Goal: Information Seeking & Learning: Understand process/instructions

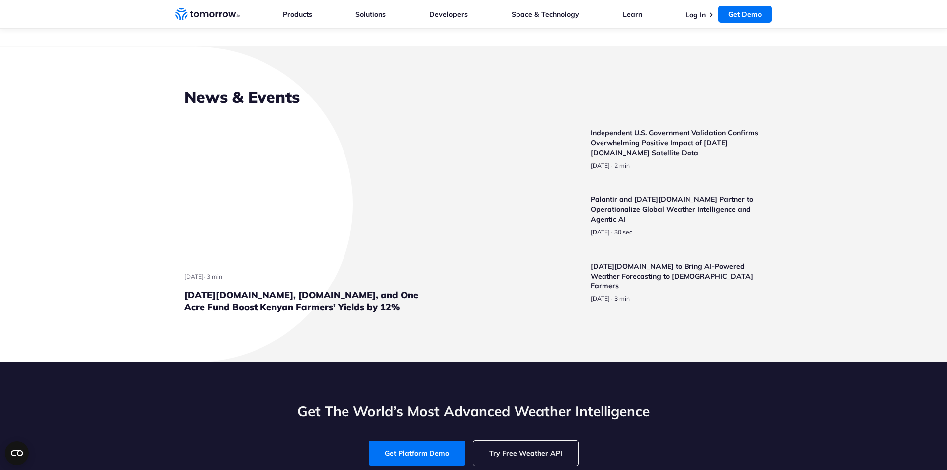
scroll to position [2337, 0]
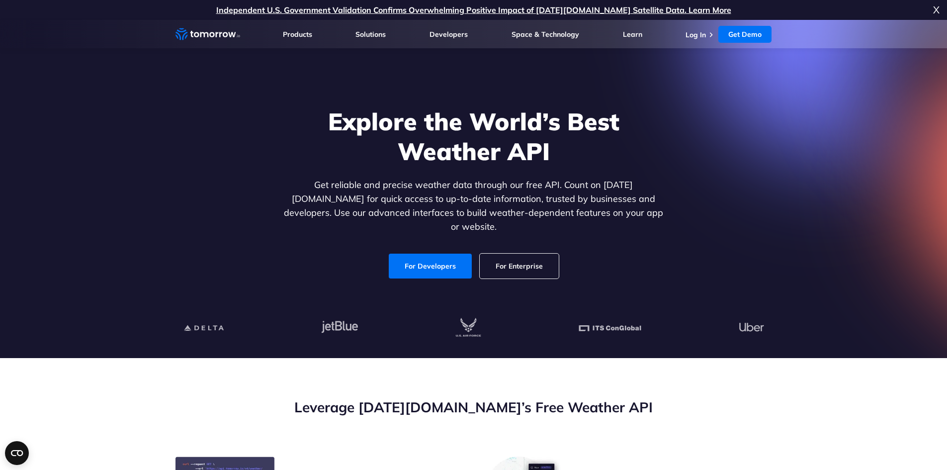
click at [545, 258] on link "For Enterprise" at bounding box center [519, 266] width 79 height 25
click at [444, 256] on link "For Developers" at bounding box center [430, 266] width 83 height 25
click at [541, 264] on link "For Enterprise" at bounding box center [519, 266] width 79 height 25
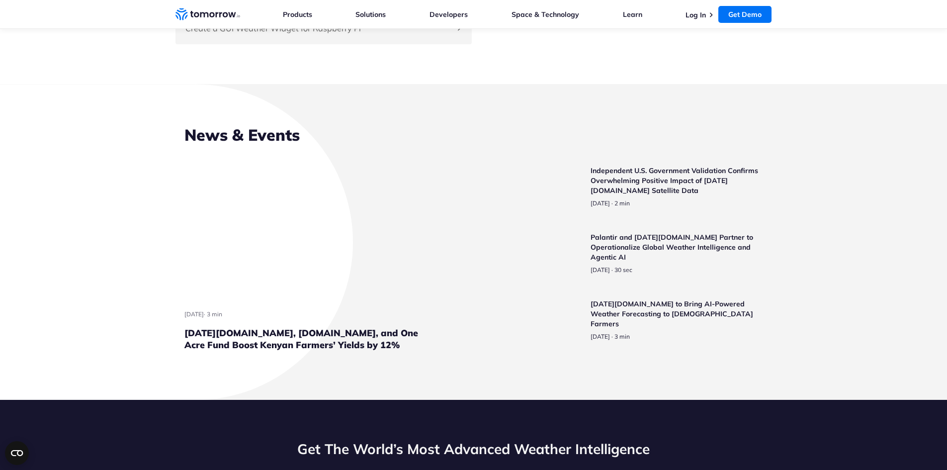
scroll to position [2337, 0]
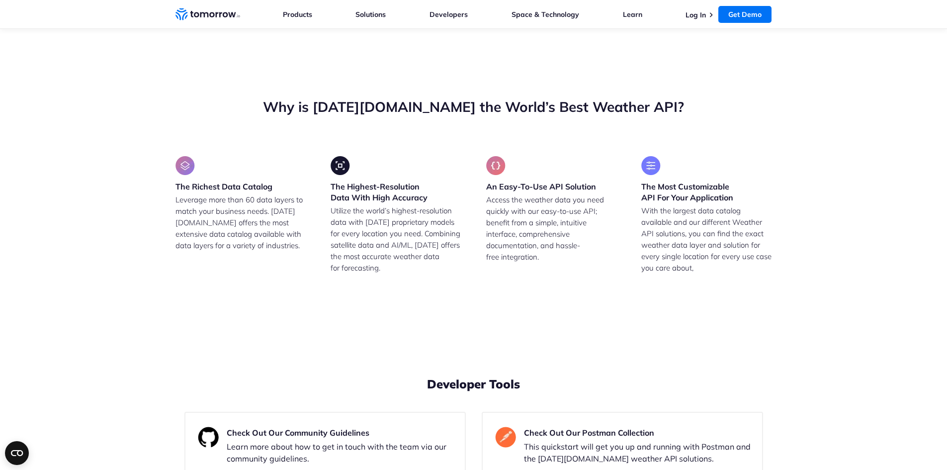
drag, startPoint x: 233, startPoint y: 274, endPoint x: 370, endPoint y: 273, distance: 137.7
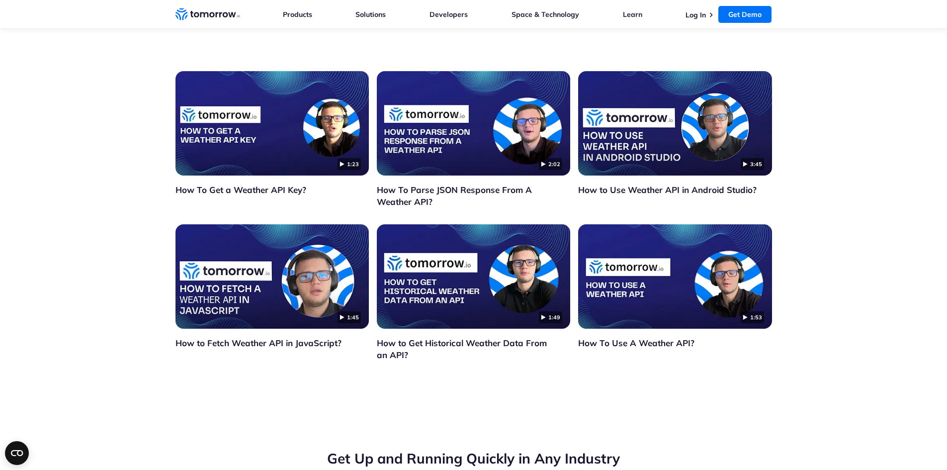
scroll to position [2735, 0]
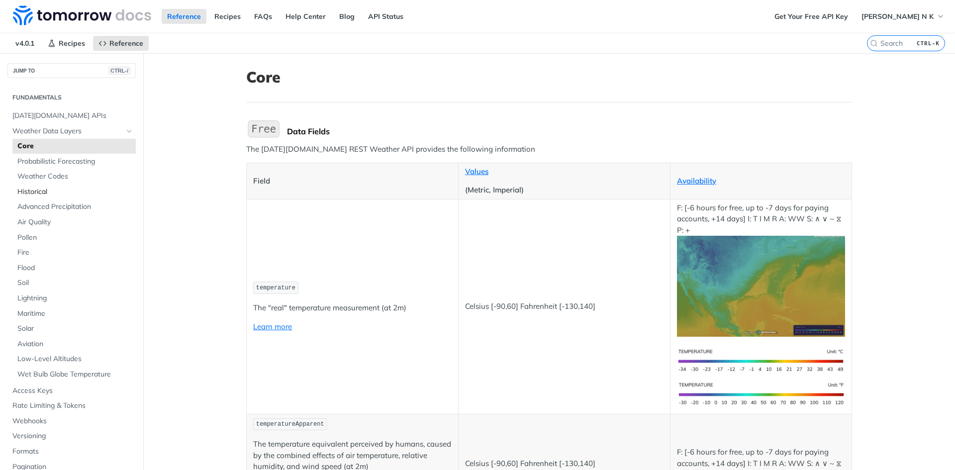
click at [39, 190] on span "Historical" at bounding box center [75, 192] width 116 height 10
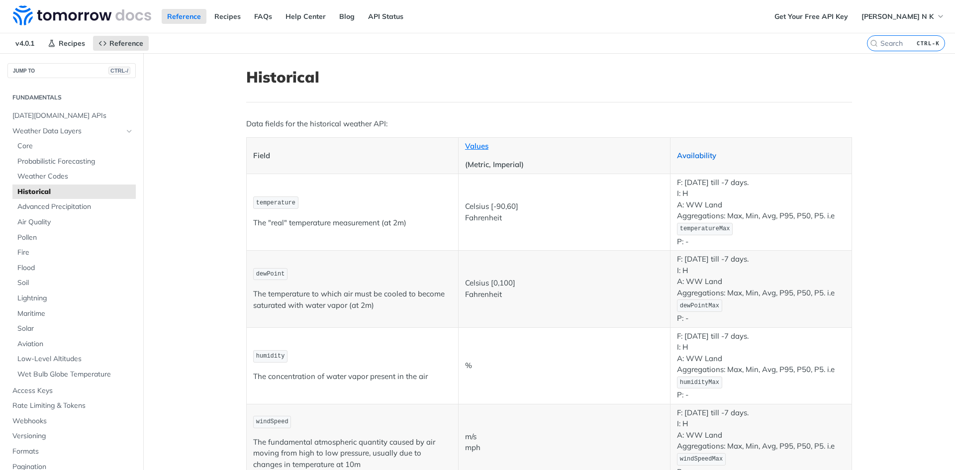
click at [697, 153] on link "Availability" at bounding box center [696, 155] width 39 height 9
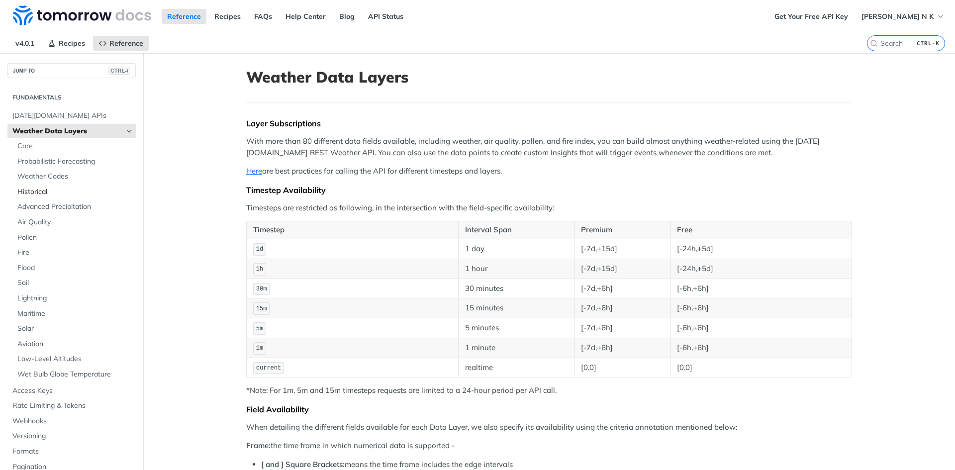
click at [41, 197] on link "Historical" at bounding box center [73, 191] width 123 height 15
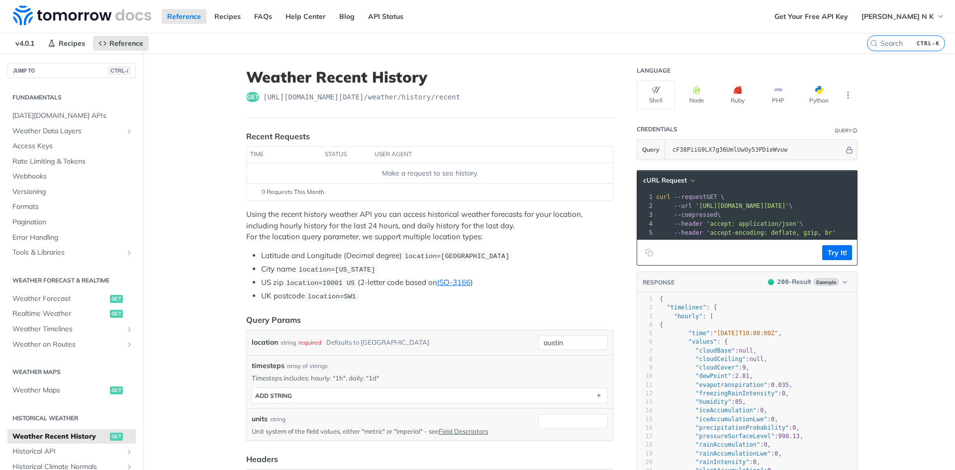
drag, startPoint x: 717, startPoint y: 248, endPoint x: 753, endPoint y: 246, distance: 36.3
click at [753, 246] on div "cURL Request xxxxxxxxxx 1 curl --request GET \ 2 --url 'https://api.tomorrow.io…" at bounding box center [746, 217] width 221 height 95
click at [827, 258] on button "Try It!" at bounding box center [837, 252] width 30 height 15
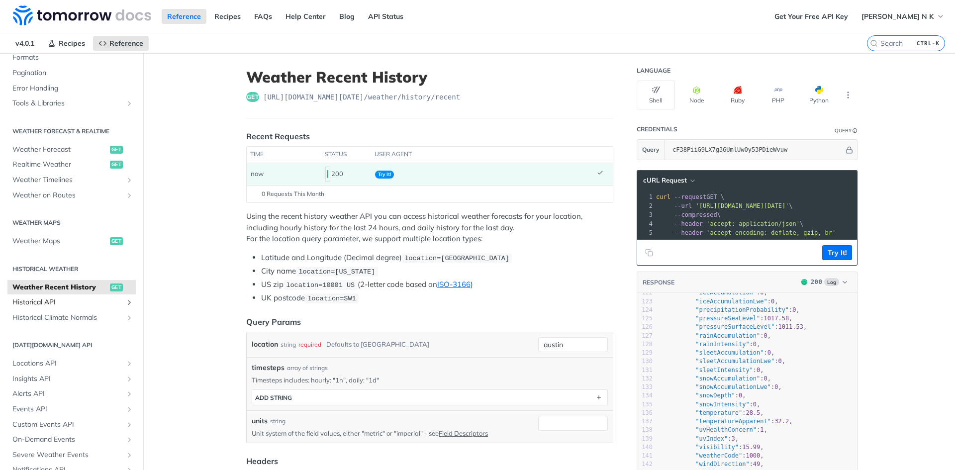
click at [89, 301] on span "Historical API" at bounding box center [67, 302] width 110 height 10
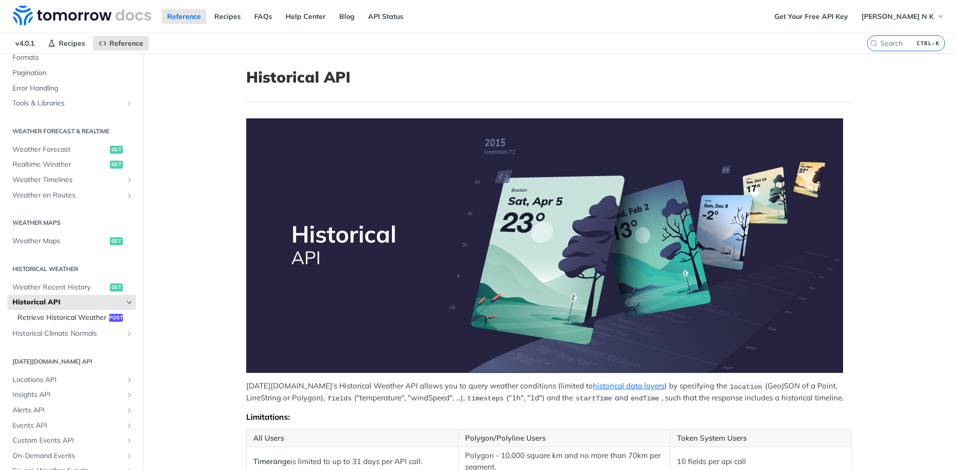
click at [64, 318] on span "Retrieve Historical Weather" at bounding box center [61, 318] width 89 height 10
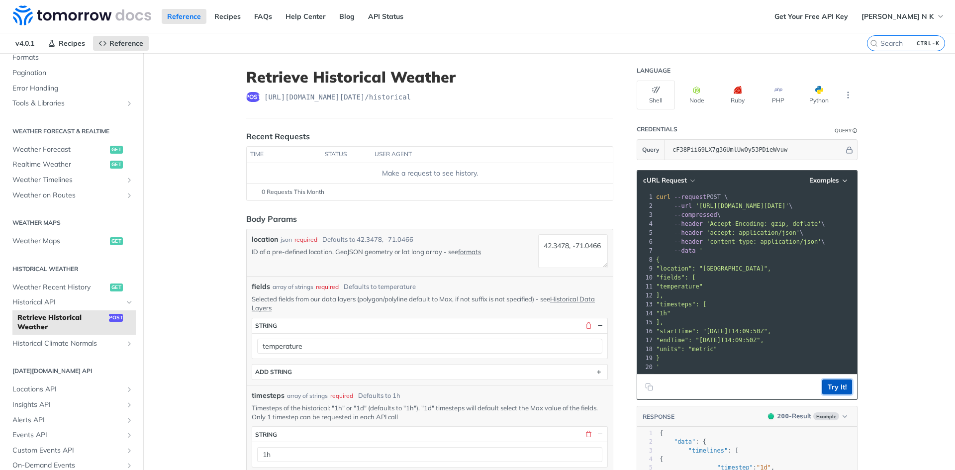
click at [823, 391] on button "Try It!" at bounding box center [837, 386] width 30 height 15
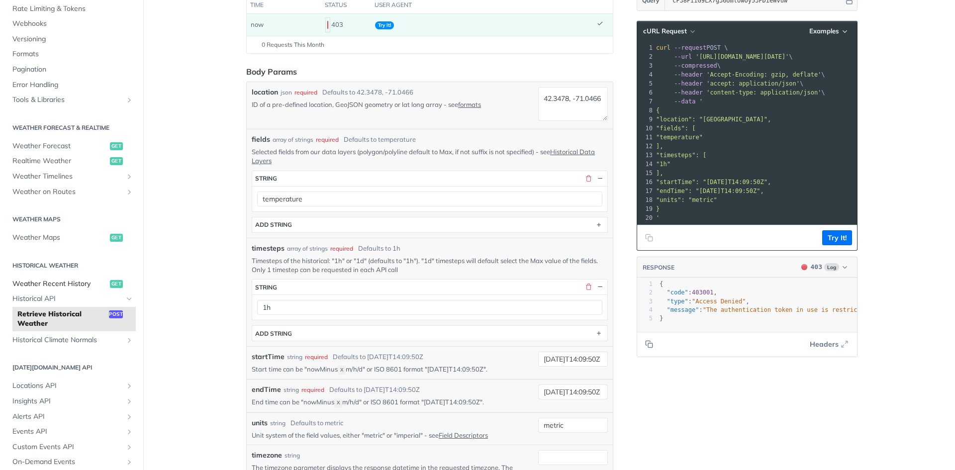
click at [86, 286] on span "Weather Recent History" at bounding box center [59, 284] width 95 height 10
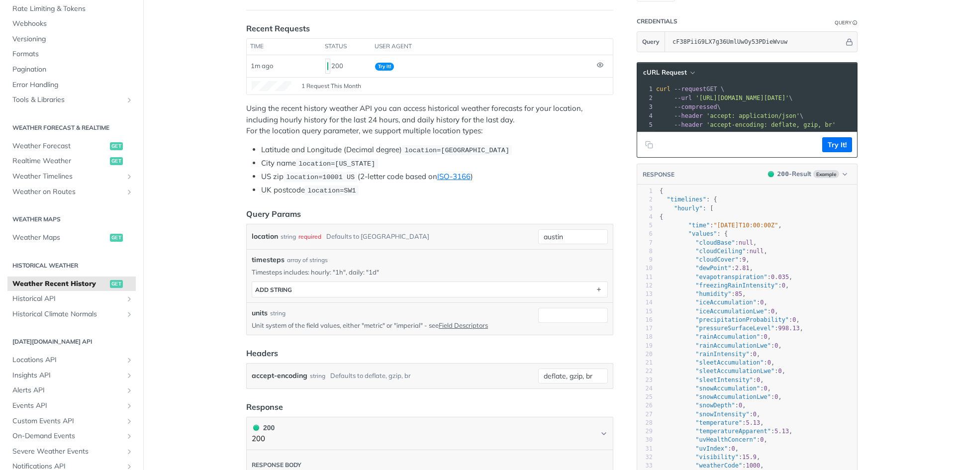
scroll to position [99, 0]
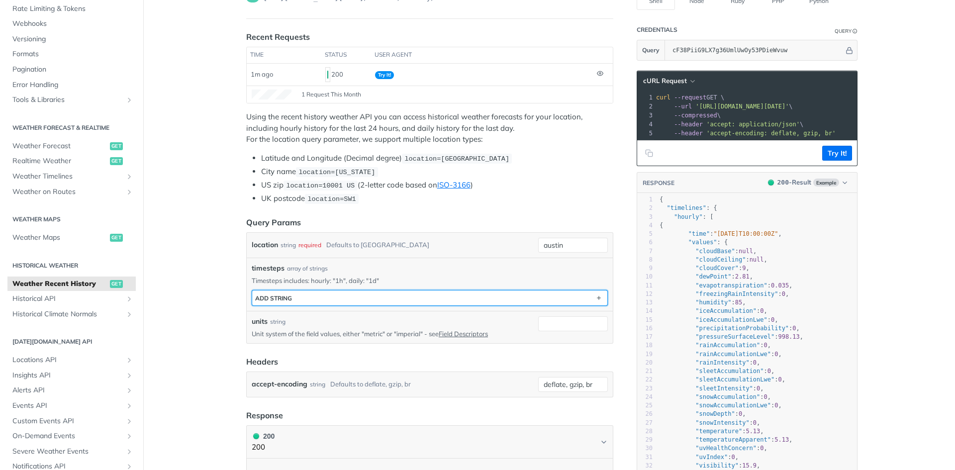
click at [314, 299] on button "ADD string" at bounding box center [429, 297] width 355 height 15
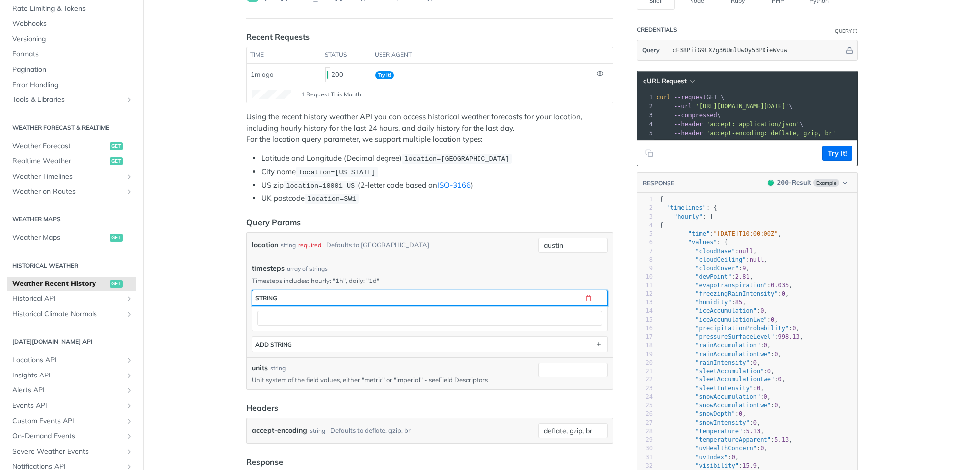
click at [319, 295] on button "string" at bounding box center [429, 297] width 355 height 15
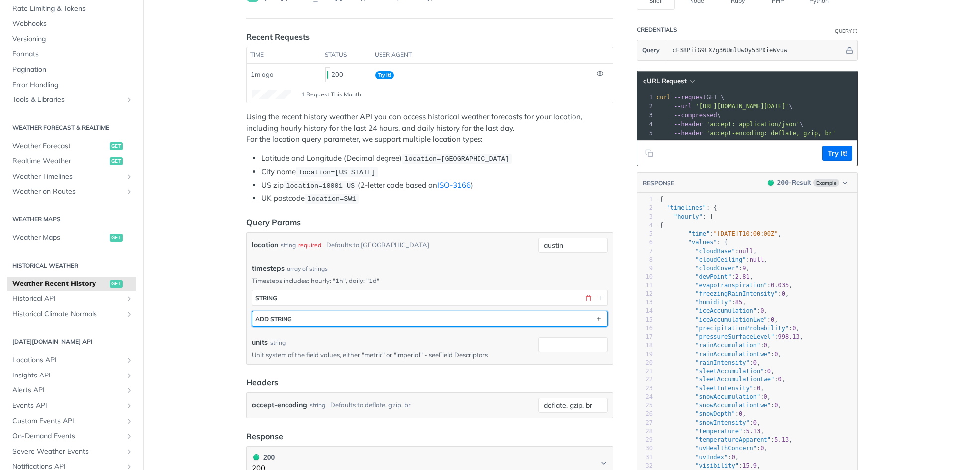
click at [279, 321] on div "ADD string" at bounding box center [273, 318] width 37 height 7
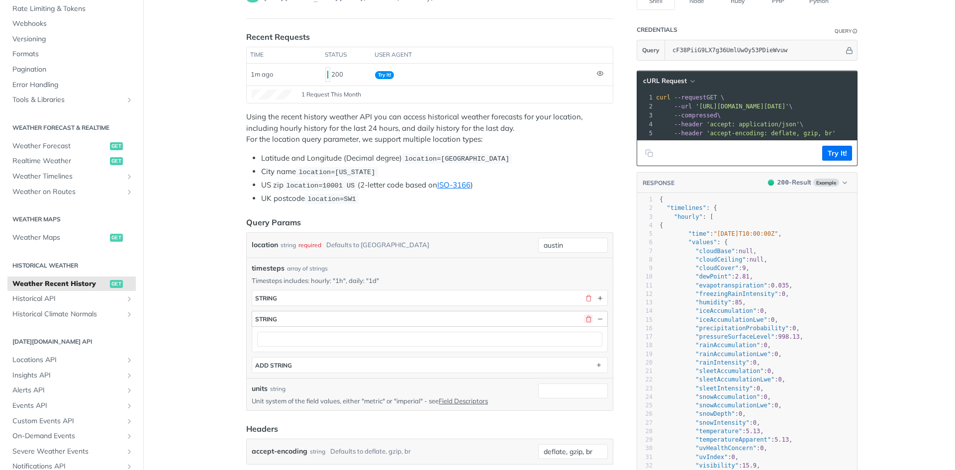
click at [587, 314] on button "button" at bounding box center [588, 318] width 9 height 9
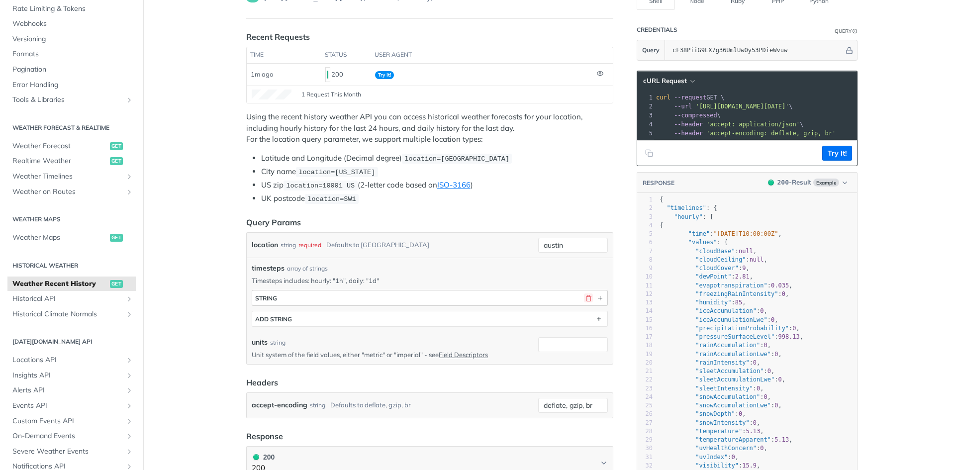
click at [584, 296] on button "button" at bounding box center [588, 297] width 9 height 9
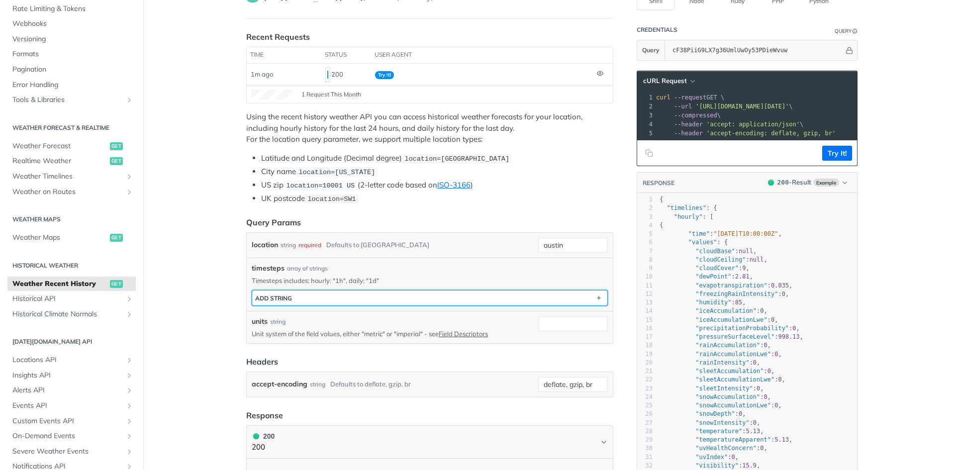
click at [582, 296] on button "ADD string" at bounding box center [429, 297] width 355 height 15
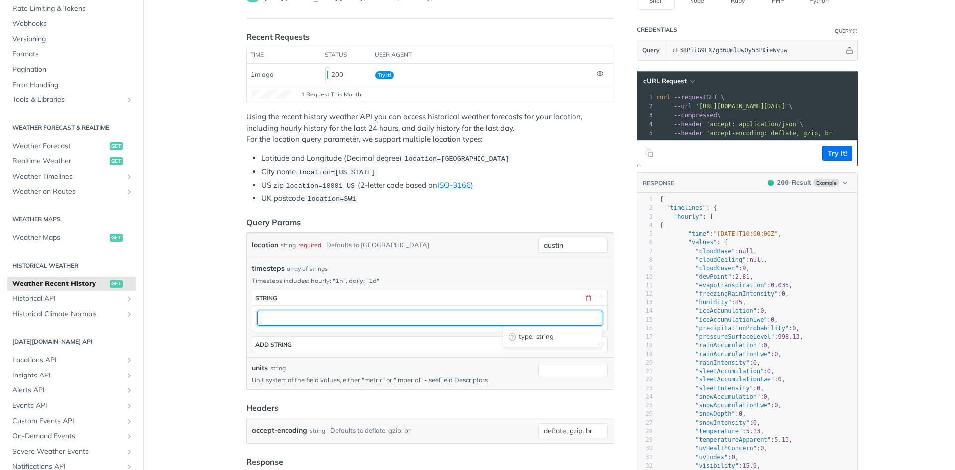
click at [330, 313] on input "text" at bounding box center [429, 318] width 345 height 15
type input "i"
type input "365d"
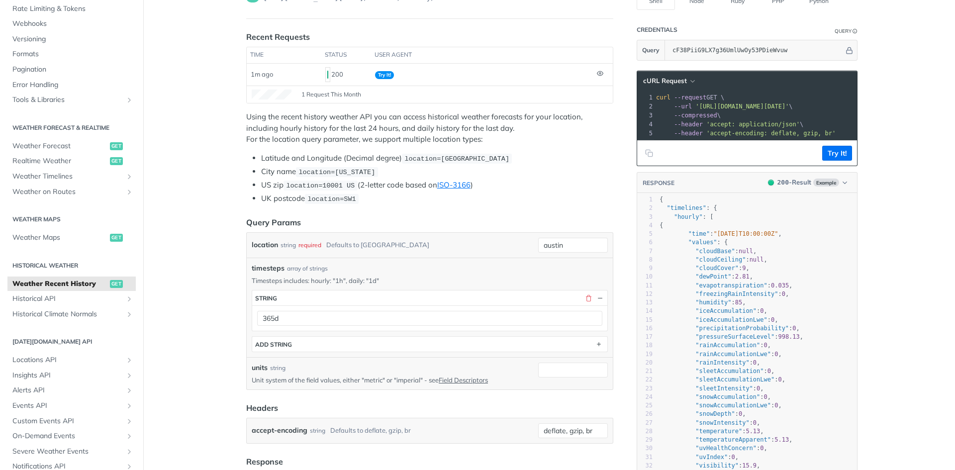
click at [539, 194] on li "UK postcode location=SW1" at bounding box center [437, 198] width 352 height 11
click at [822, 159] on button "Try It!" at bounding box center [837, 153] width 30 height 15
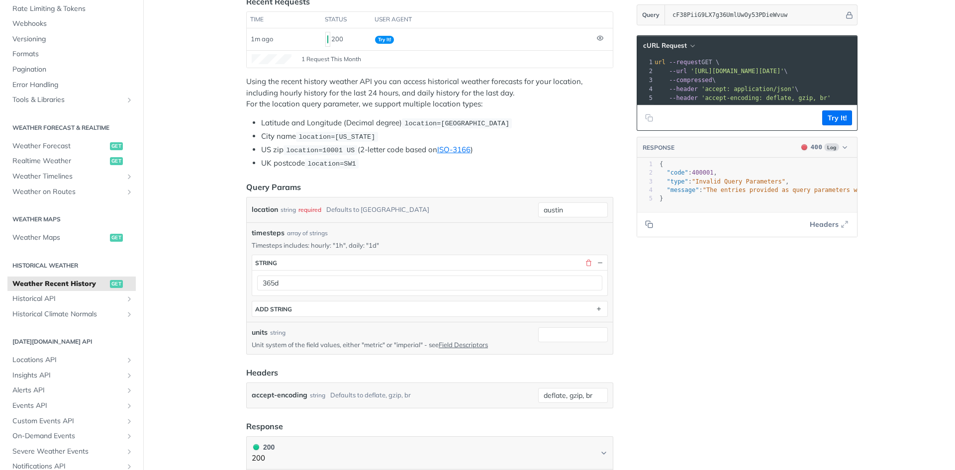
scroll to position [149, 0]
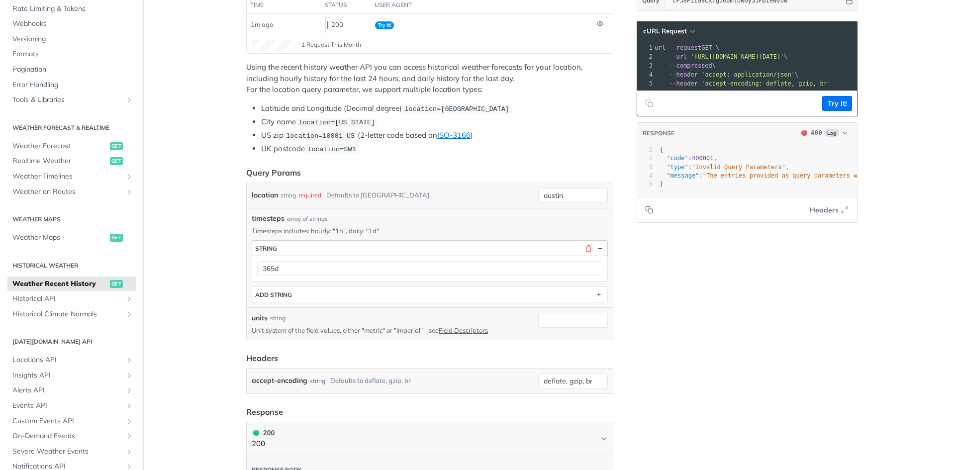
click at [587, 245] on button "button" at bounding box center [588, 248] width 9 height 9
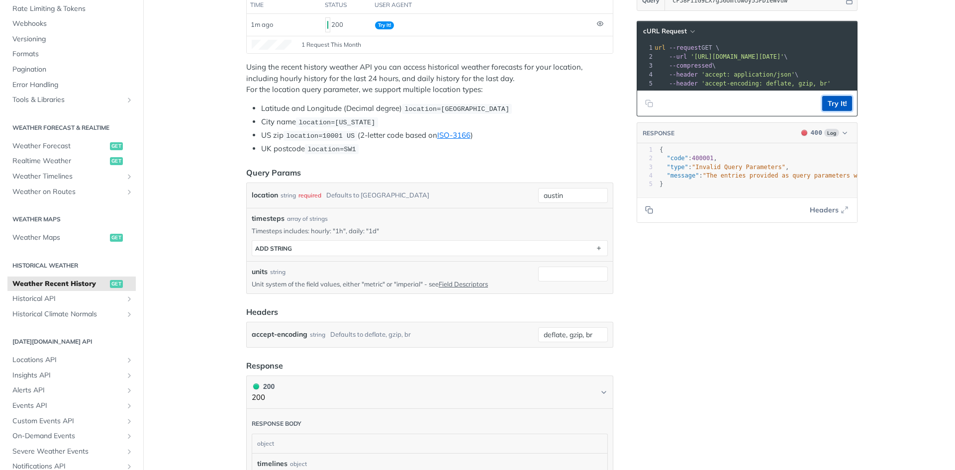
click at [836, 111] on button "Try It!" at bounding box center [837, 103] width 30 height 15
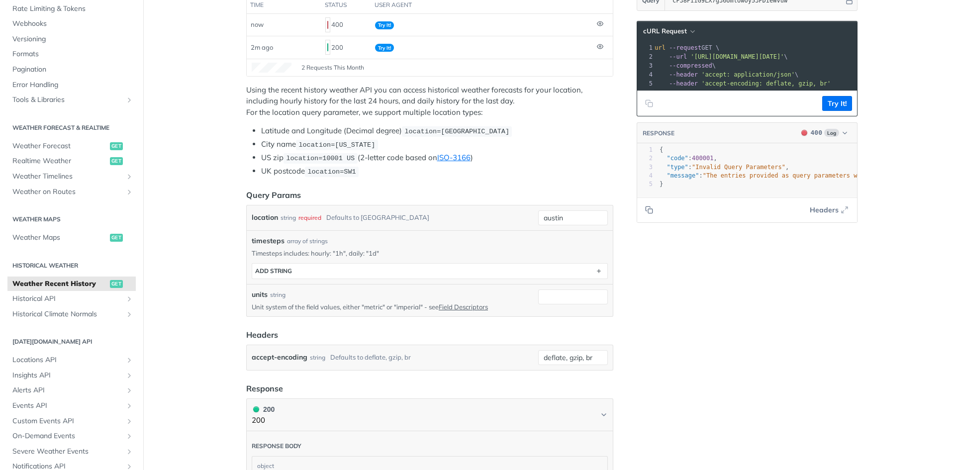
scroll to position [61, 0]
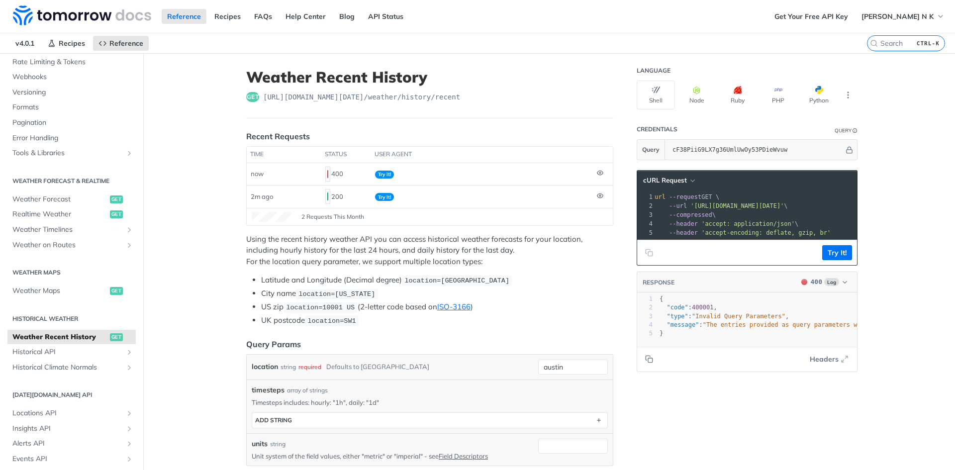
click at [73, 335] on span "Weather Recent History" at bounding box center [59, 337] width 95 height 10
click at [845, 256] on button "Try It!" at bounding box center [837, 252] width 30 height 15
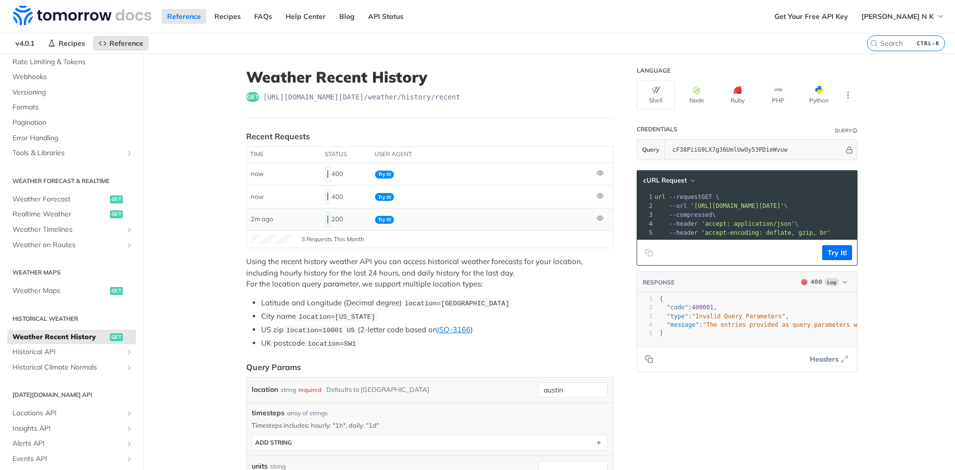
click at [379, 220] on span "Try It!" at bounding box center [384, 220] width 19 height 8
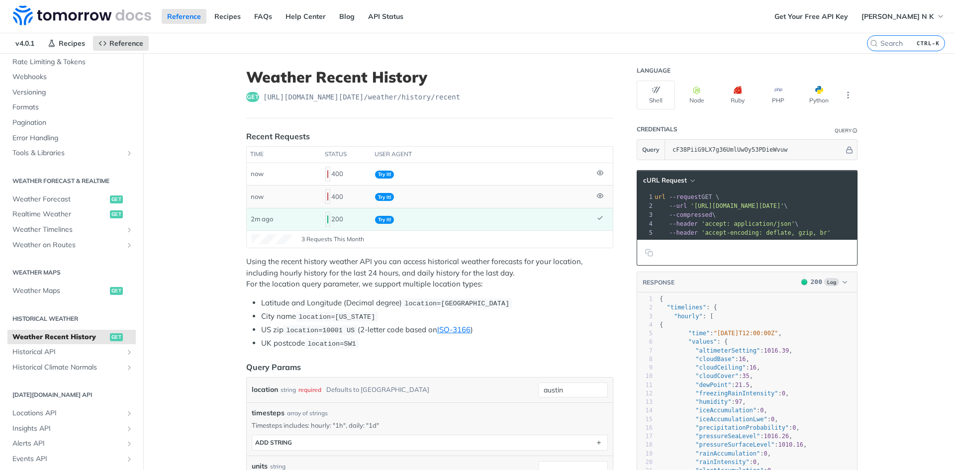
click at [600, 195] on td at bounding box center [603, 196] width 20 height 22
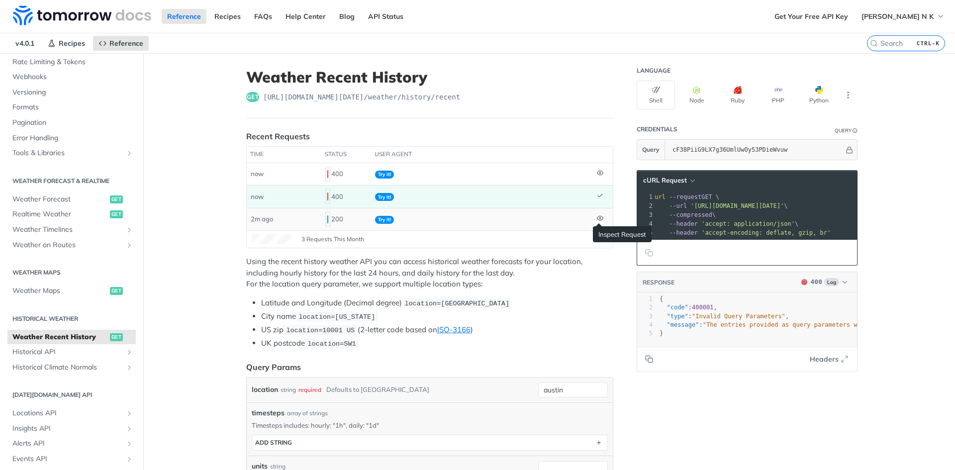
click at [597, 216] on icon at bounding box center [600, 218] width 6 height 6
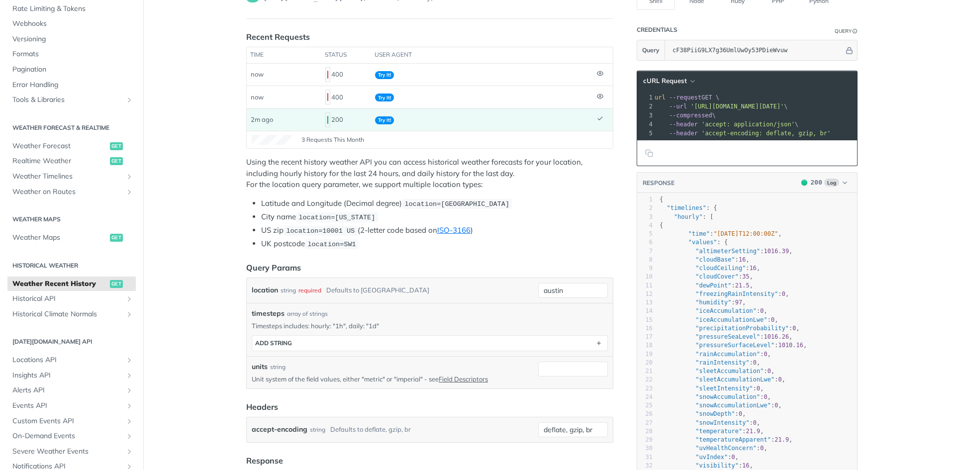
scroll to position [0, 33]
click at [689, 80] on icon "button" at bounding box center [692, 81] width 7 height 7
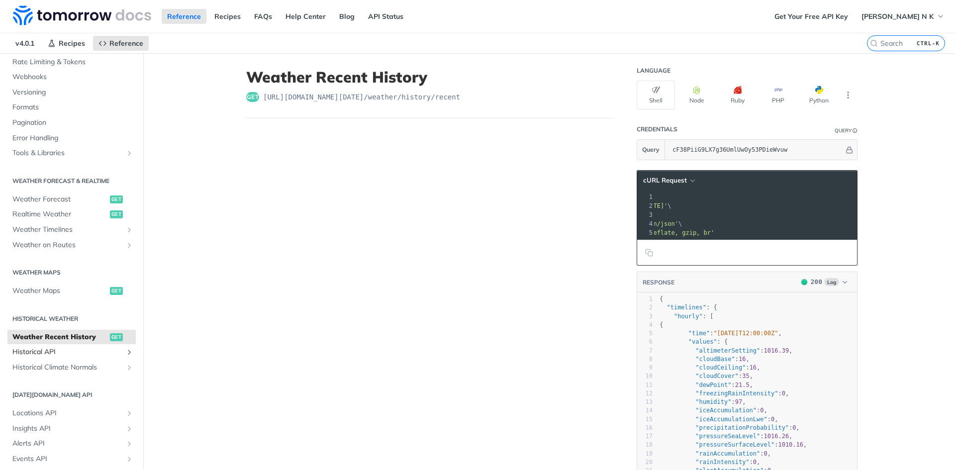
click at [74, 351] on span "Historical API" at bounding box center [67, 352] width 110 height 10
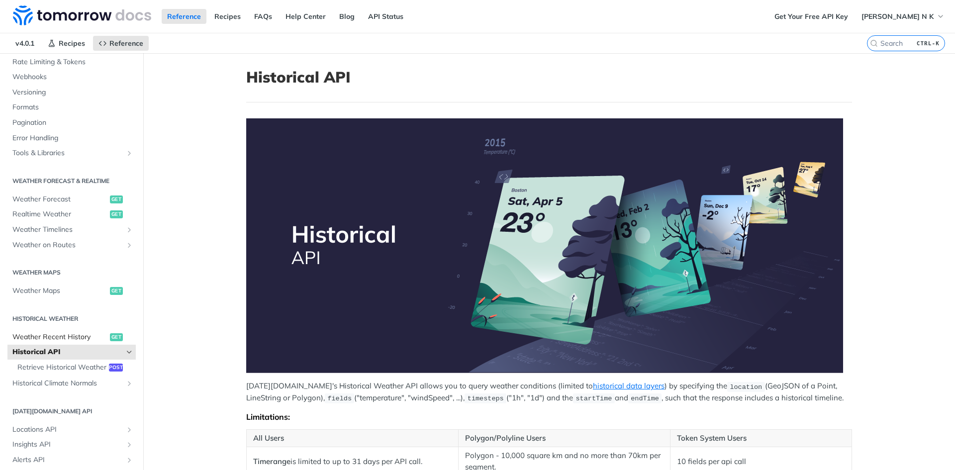
click at [79, 335] on span "Weather Recent History" at bounding box center [59, 337] width 95 height 10
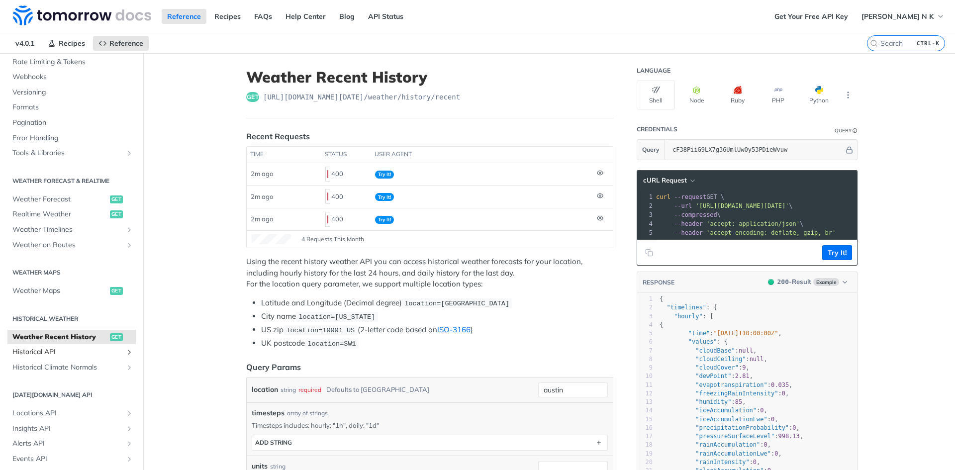
click at [79, 345] on link "Historical API" at bounding box center [71, 352] width 128 height 15
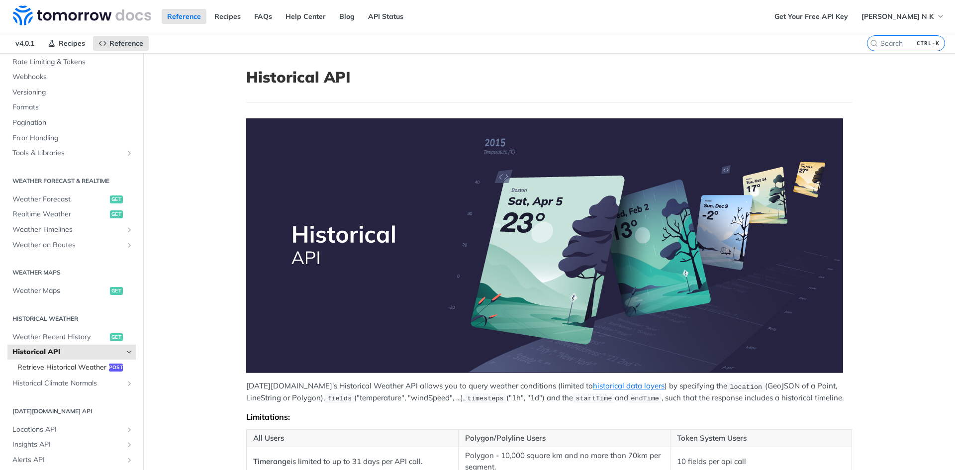
click at [69, 365] on span "Retrieve Historical Weather" at bounding box center [61, 367] width 89 height 10
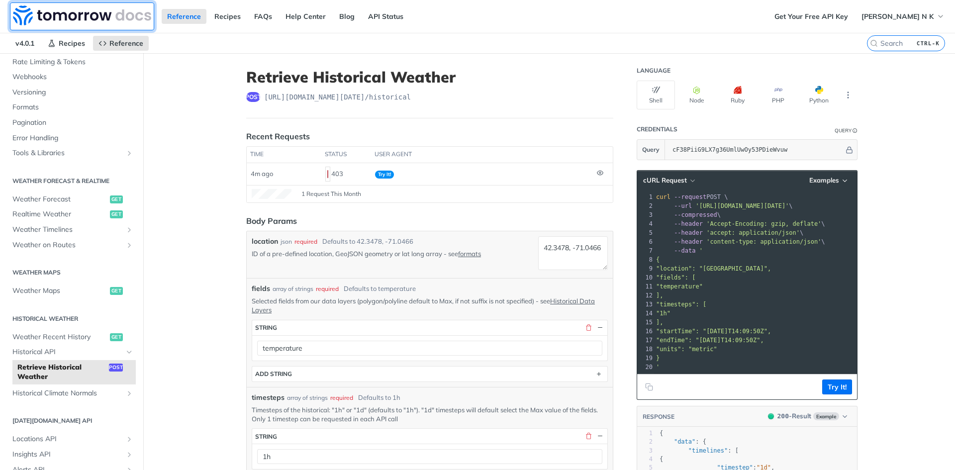
click at [79, 17] on img at bounding box center [82, 15] width 138 height 20
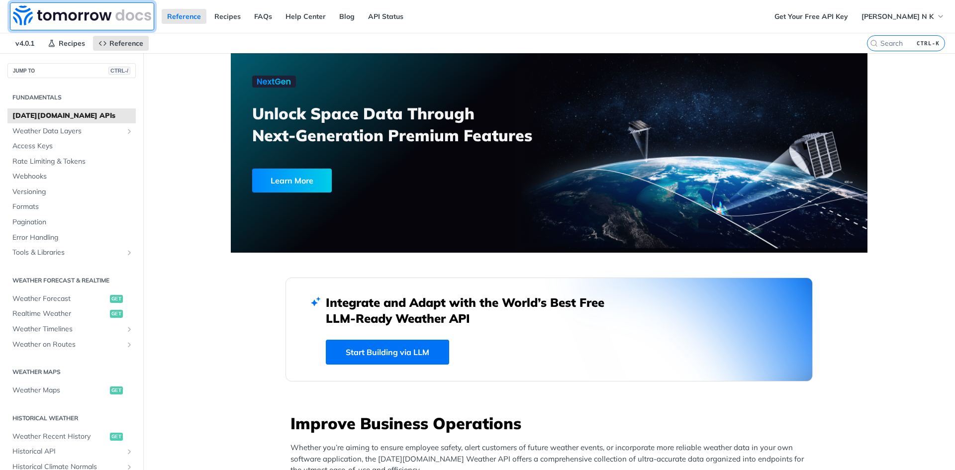
click at [78, 17] on img at bounding box center [82, 15] width 138 height 20
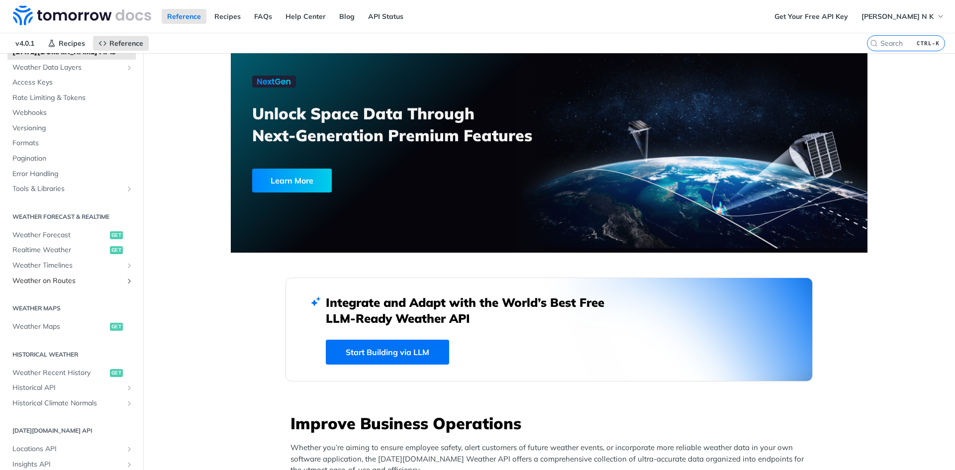
scroll to position [191, 0]
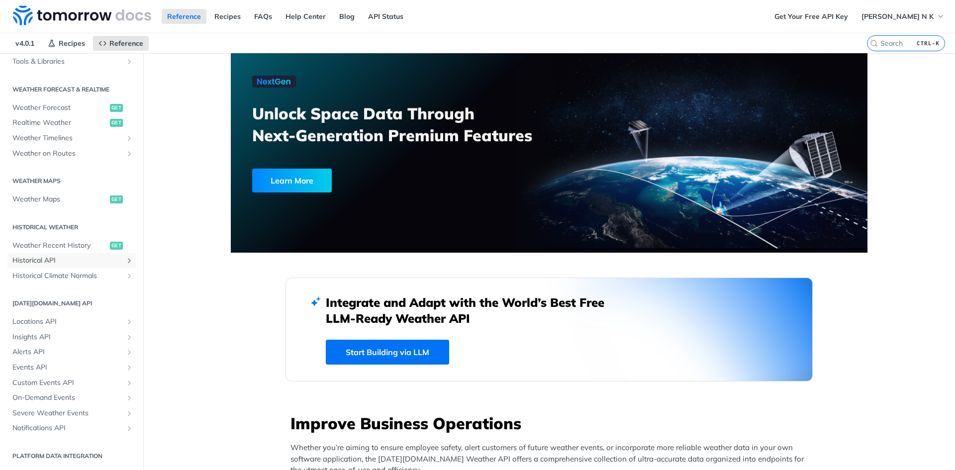
drag, startPoint x: 70, startPoint y: 260, endPoint x: 76, endPoint y: 269, distance: 11.2
click at [70, 260] on span "Historical API" at bounding box center [67, 261] width 110 height 10
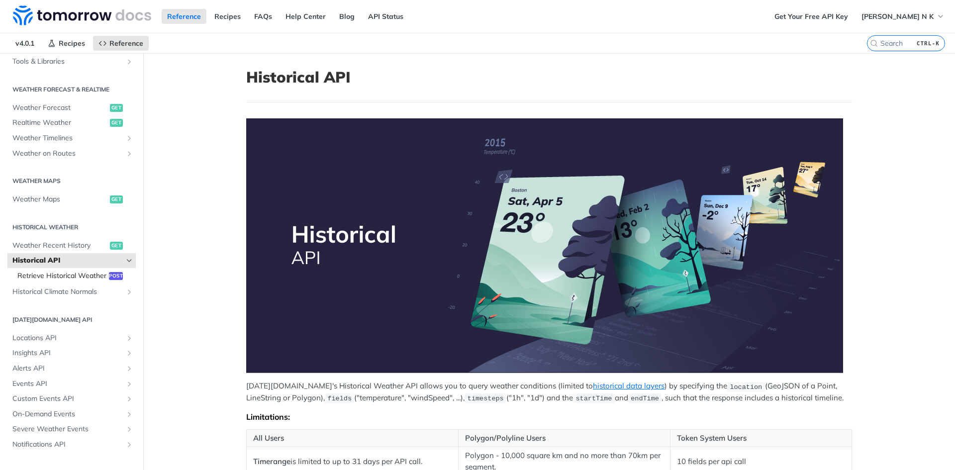
click at [62, 279] on span "Retrieve Historical Weather" at bounding box center [61, 276] width 89 height 10
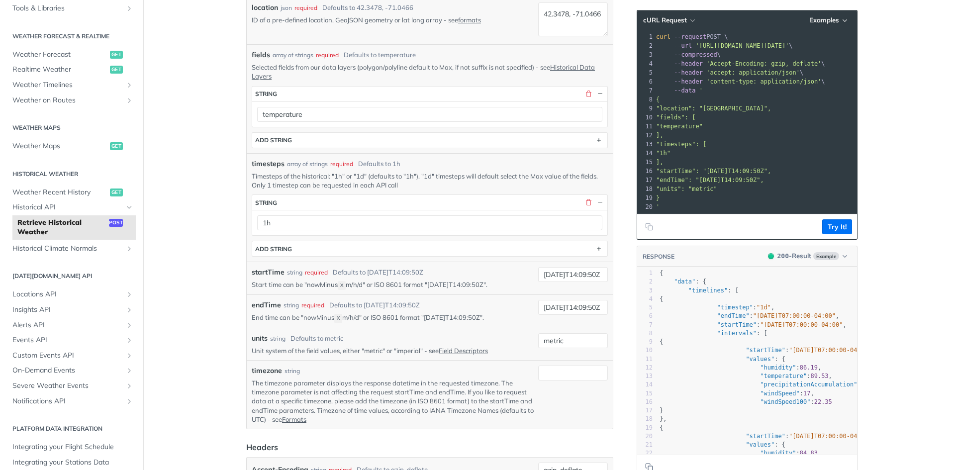
scroll to position [257, 0]
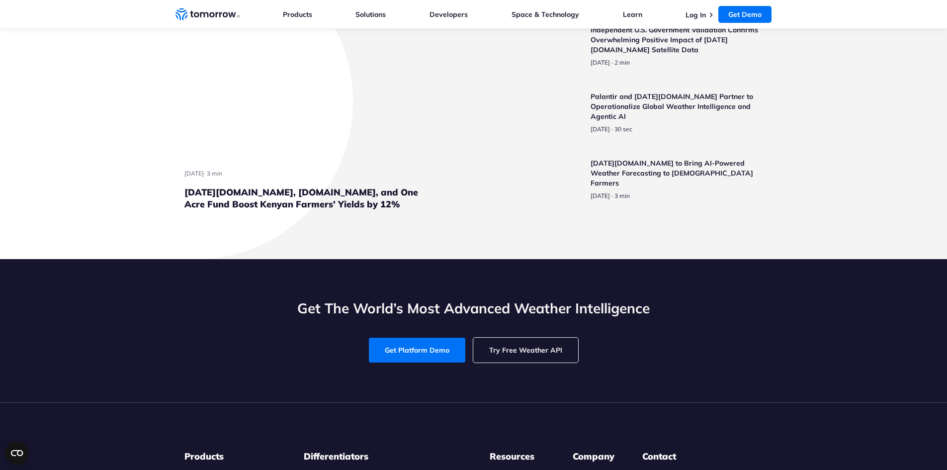
scroll to position [2337, 0]
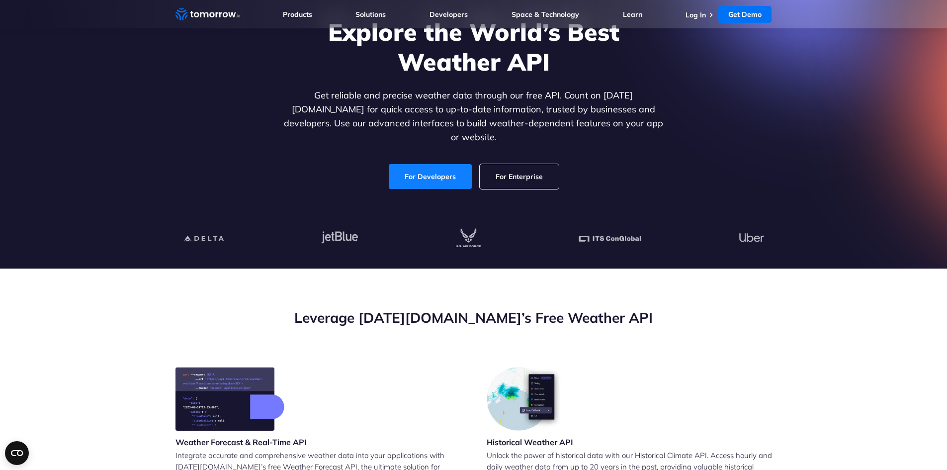
scroll to position [0, 0]
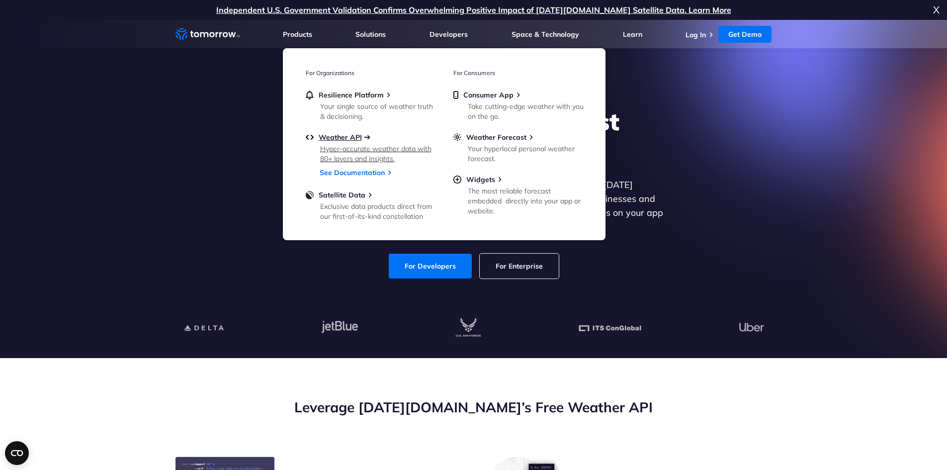
click at [337, 138] on span "Weather API" at bounding box center [340, 137] width 43 height 9
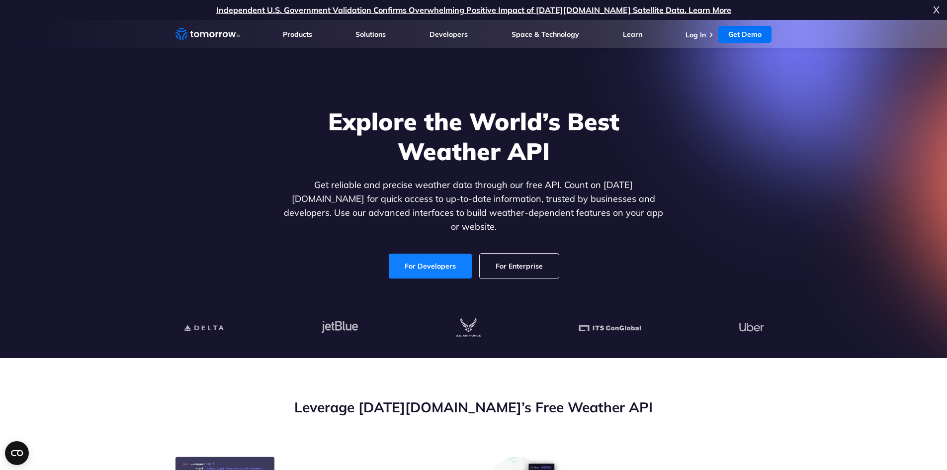
click at [440, 258] on link "For Developers" at bounding box center [430, 266] width 83 height 25
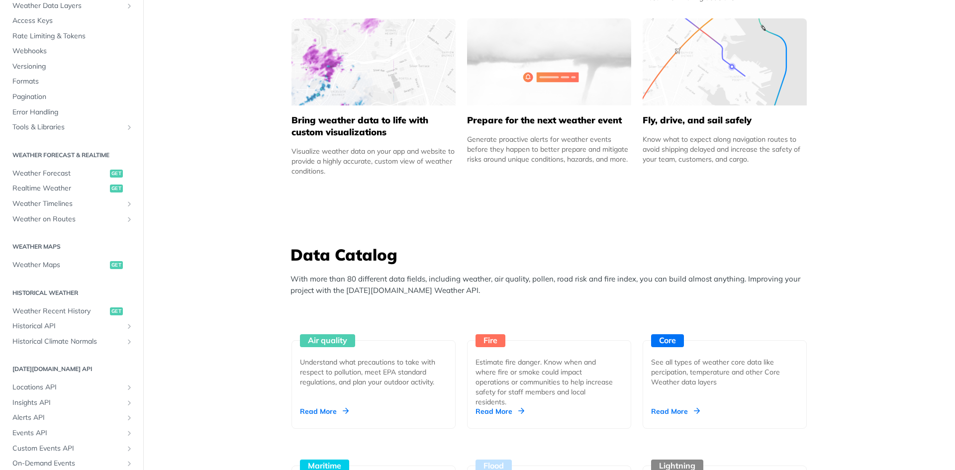
scroll to position [99, 0]
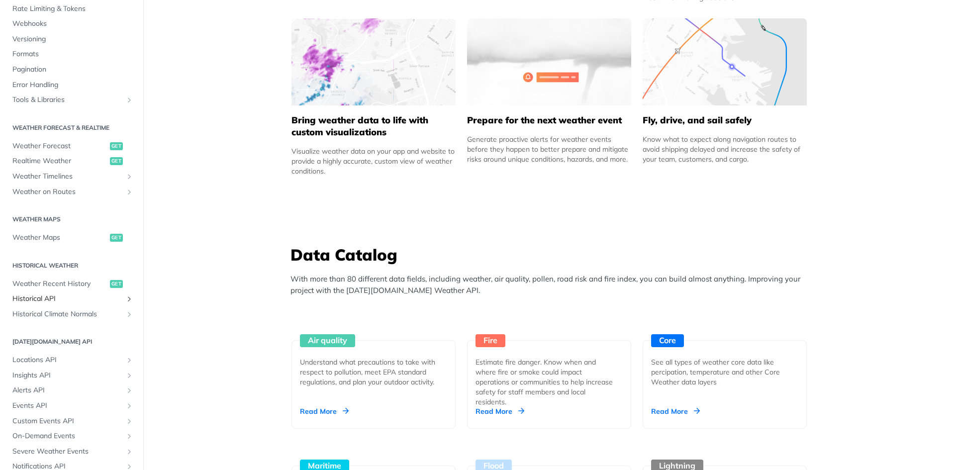
click at [59, 300] on span "Historical API" at bounding box center [67, 299] width 110 height 10
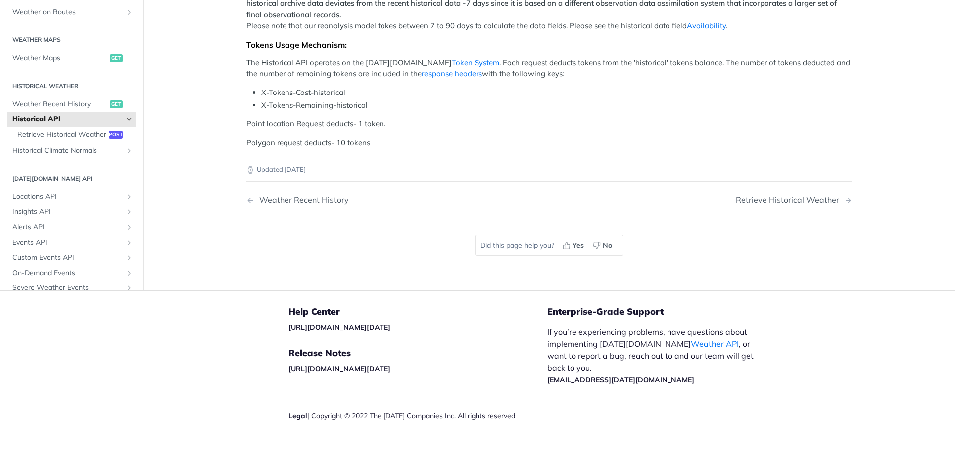
scroll to position [561, 0]
click at [65, 137] on span "Retrieve Historical Weather" at bounding box center [61, 135] width 89 height 10
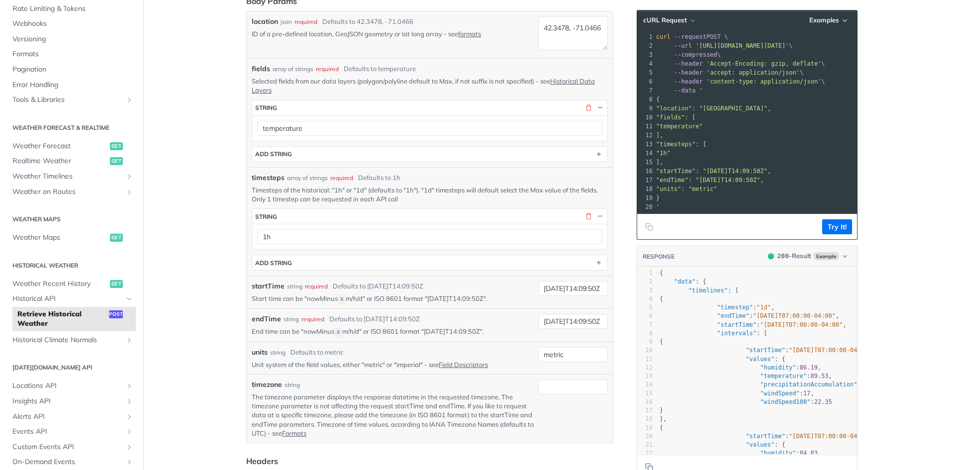
scroll to position [196, 0]
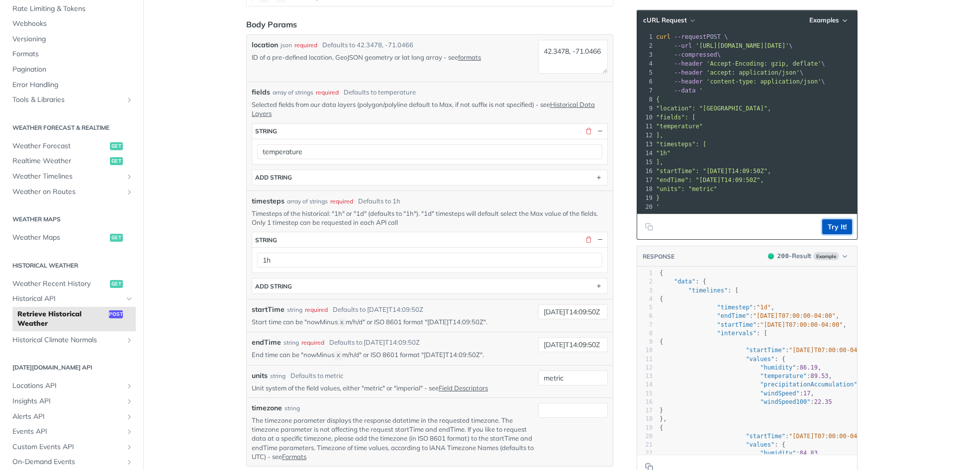
click at [833, 231] on button "Try It!" at bounding box center [837, 226] width 30 height 15
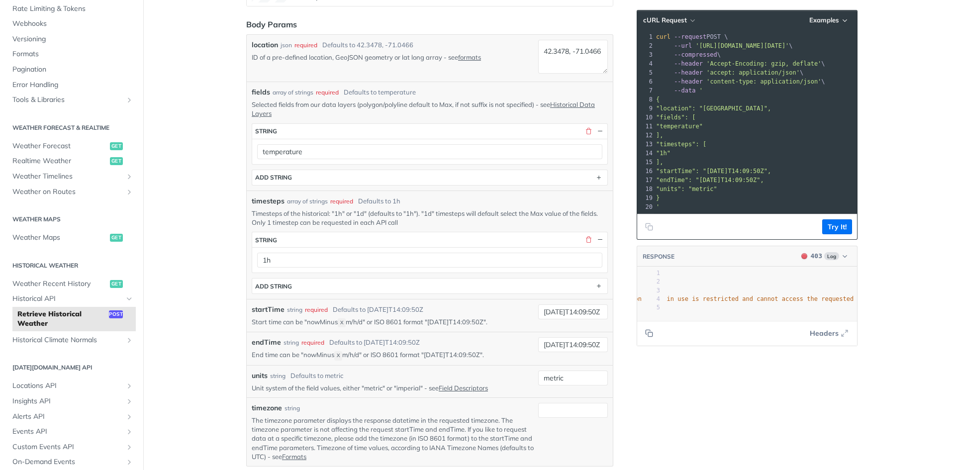
scroll to position [0, 139]
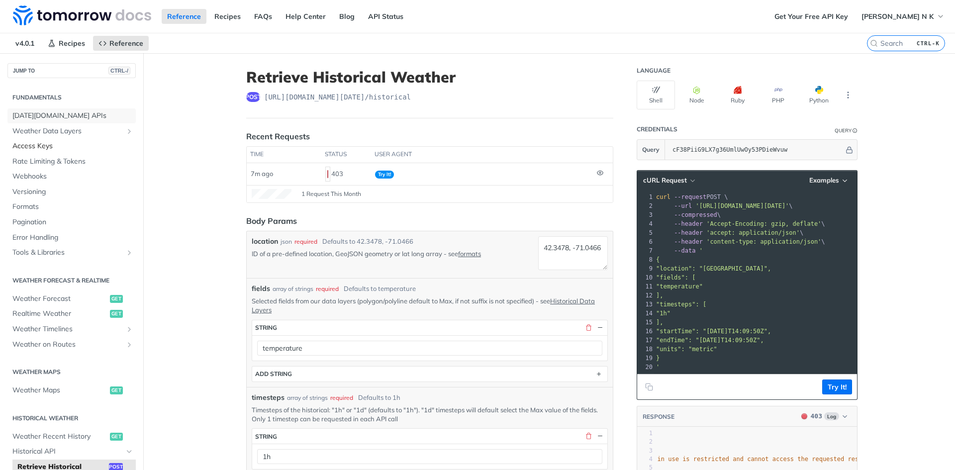
drag, startPoint x: 68, startPoint y: 116, endPoint x: 101, endPoint y: 148, distance: 46.4
click at [68, 116] on span "[DATE][DOMAIN_NAME] APIs" at bounding box center [72, 116] width 121 height 10
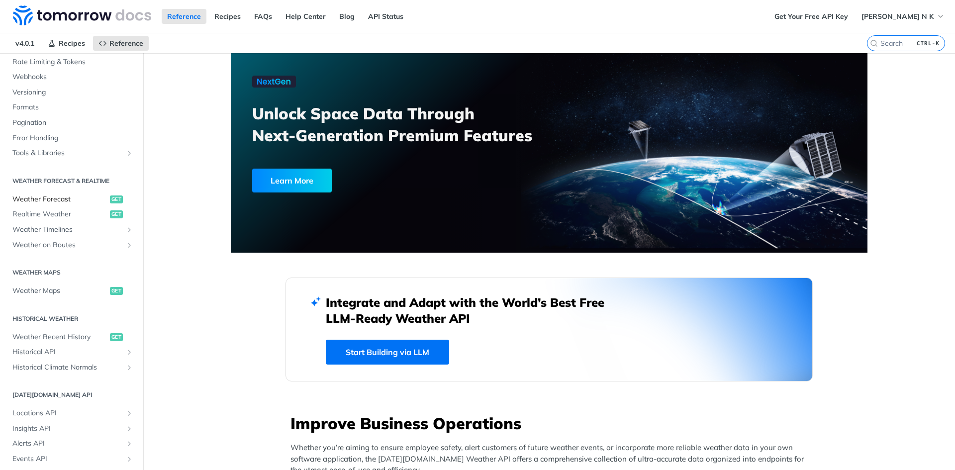
click at [69, 199] on span "Weather Forecast" at bounding box center [59, 199] width 95 height 10
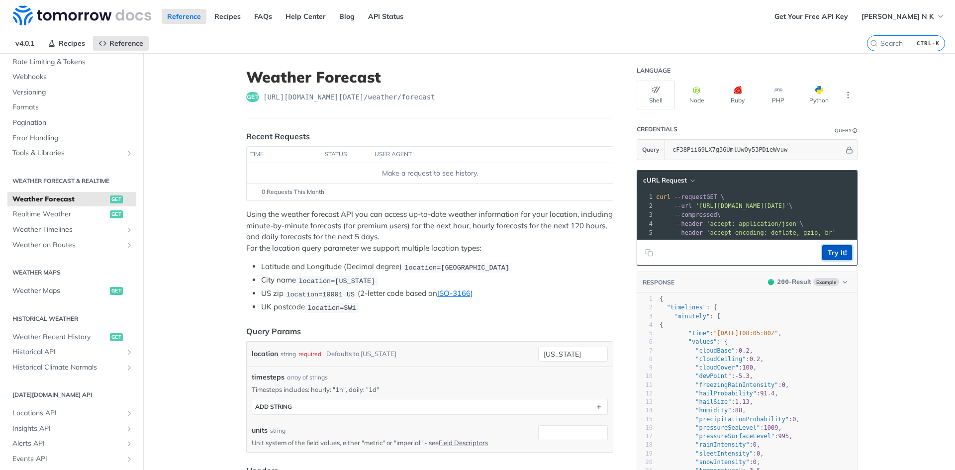
click at [835, 255] on button "Try It!" at bounding box center [837, 252] width 30 height 15
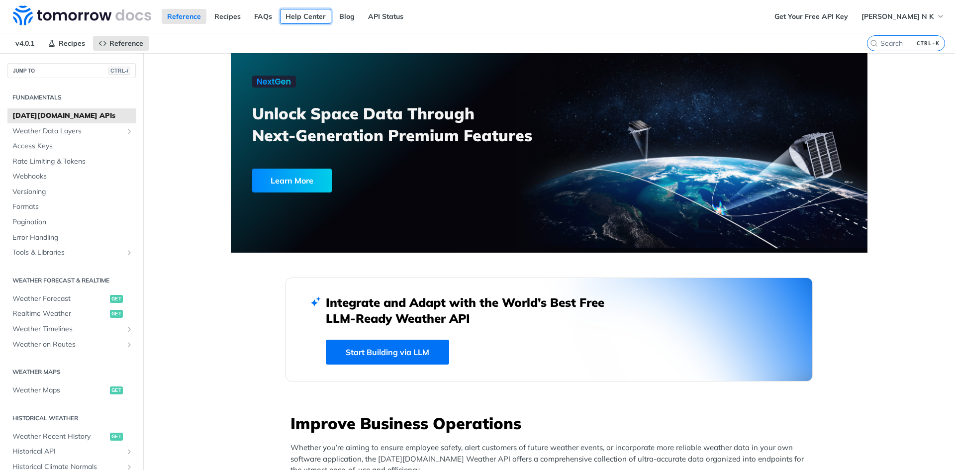
click at [299, 19] on link "Help Center" at bounding box center [305, 16] width 51 height 15
